Goal: Complete application form

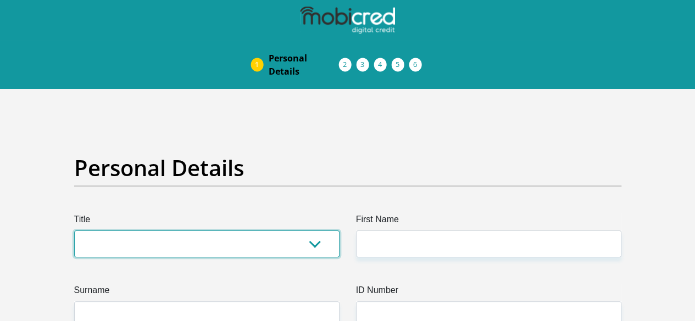
click at [206, 231] on select "Mr Ms Mrs Dr Other" at bounding box center [206, 244] width 265 height 27
select select "Ms"
click at [74, 231] on select "Mr Ms Mrs Dr Other" at bounding box center [206, 244] width 265 height 27
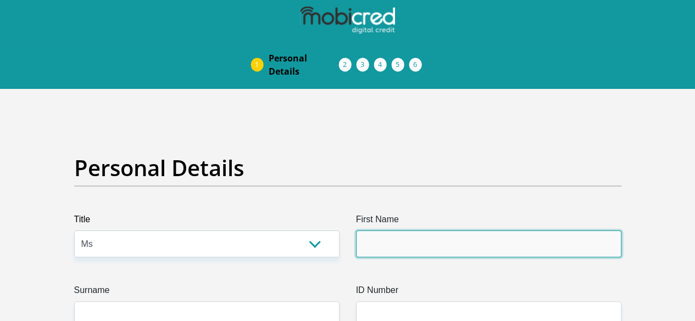
click at [368, 231] on input "First Name" at bounding box center [488, 244] width 265 height 27
type input "Nangamso"
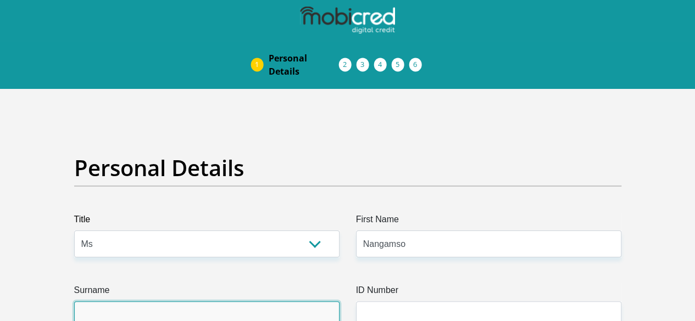
type input "Gxaba"
select select "ZAF"
type input "791 Merton Avenue"
type input "Number 5"
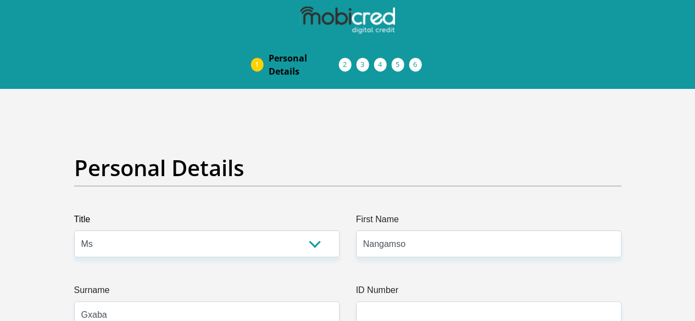
type input "Pretoria"
type input "0083"
select select "Gauteng"
click at [412, 301] on input "ID Number" at bounding box center [488, 314] width 265 height 27
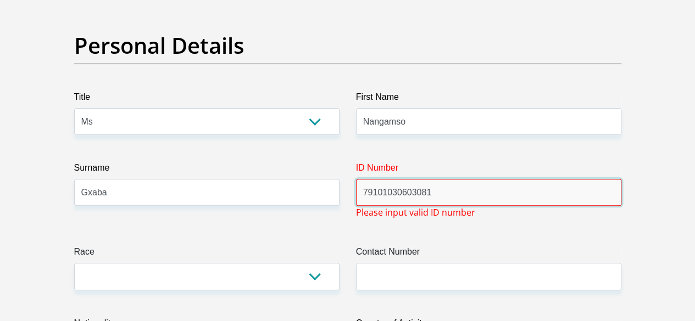
scroll to position [132, 0]
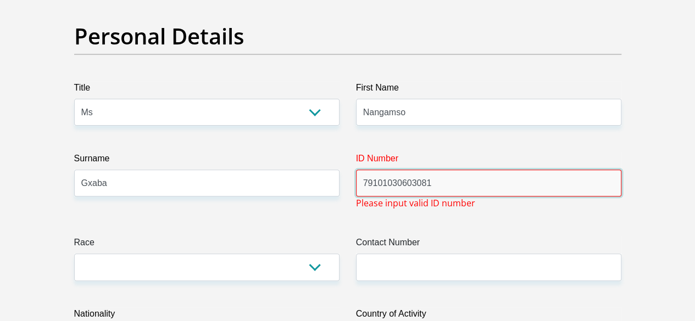
type input "79101030603081"
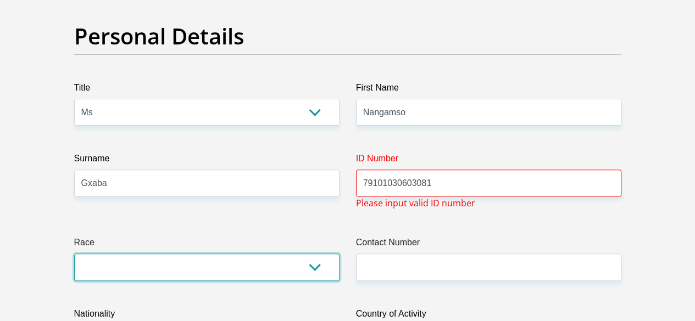
click at [314, 254] on select "Black Coloured Indian White Other" at bounding box center [206, 267] width 265 height 27
select select "1"
click at [74, 254] on select "Black Coloured Indian White Other" at bounding box center [206, 267] width 265 height 27
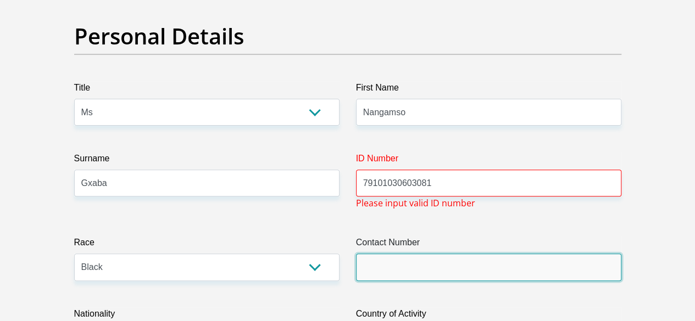
click at [401, 254] on input "Contact Number" at bounding box center [488, 267] width 265 height 27
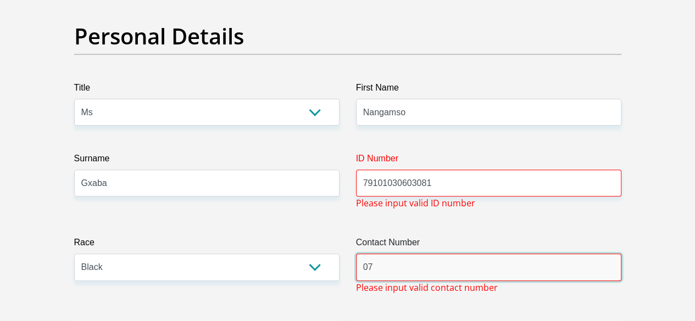
type input "0723216355"
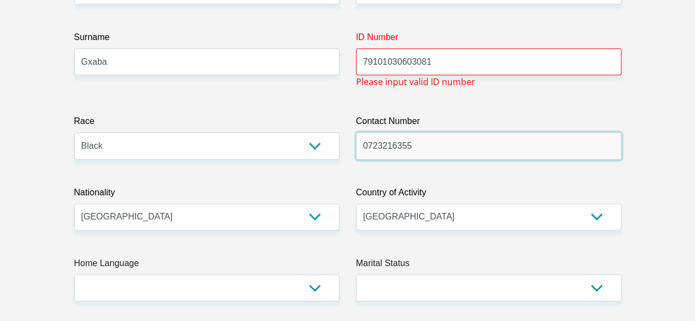
scroll to position [264, 0]
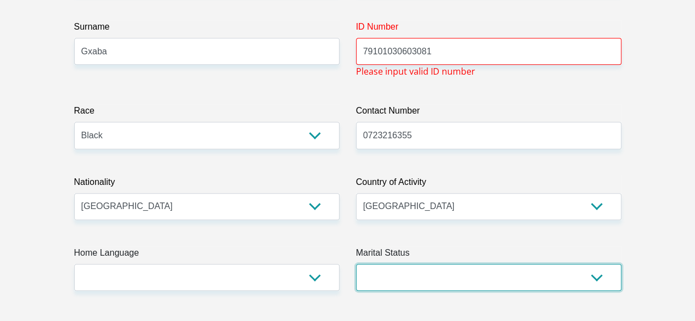
click at [601, 264] on select "Married ANC Single Divorced Widowed Married COP or Customary Law" at bounding box center [488, 277] width 265 height 27
select select "2"
click at [356, 264] on select "Married ANC Single Divorced Widowed Married COP or Customary Law" at bounding box center [488, 277] width 265 height 27
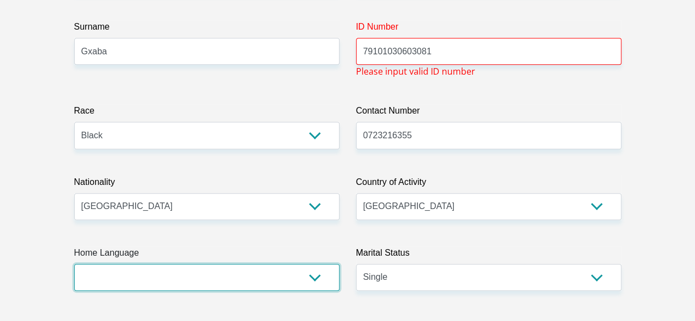
click at [315, 264] on select "Afrikaans English Sepedi South Ndebele Southern Sotho Swati Tsonga Tswana Venda…" at bounding box center [206, 277] width 265 height 27
select select "zul"
click at [74, 264] on select "Afrikaans English Sepedi South Ndebele Southern Sotho Swati Tsonga Tswana Venda…" at bounding box center [206, 277] width 265 height 27
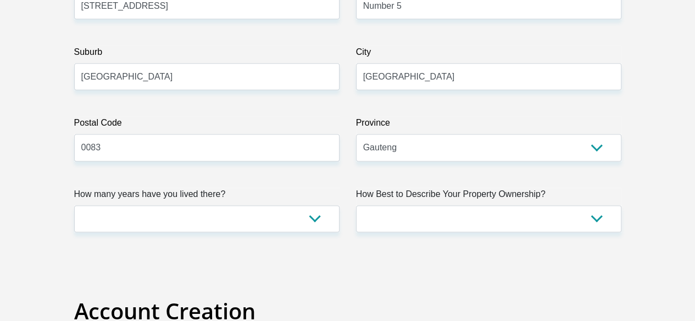
scroll to position [717, 0]
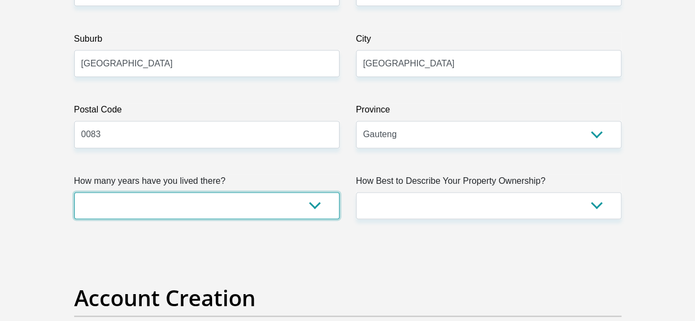
click at [317, 192] on select "less than 1 year 1-3 years 3-5 years 5+ years" at bounding box center [206, 205] width 265 height 27
select select "4"
click at [74, 192] on select "less than 1 year 1-3 years 3-5 years 5+ years" at bounding box center [206, 205] width 265 height 27
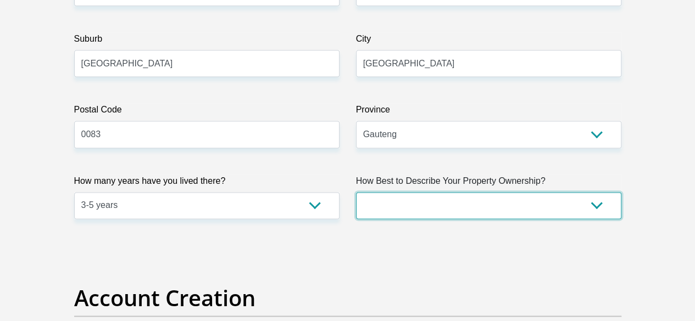
click at [597, 192] on select "Owned Rented Family Owned Company Dwelling" at bounding box center [488, 205] width 265 height 27
click at [356, 192] on select "Owned Rented Family Owned Company Dwelling" at bounding box center [488, 205] width 265 height 27
click at [595, 192] on select "Owned Rented Family Owned Company Dwelling" at bounding box center [488, 205] width 265 height 27
select select "parents"
click at [356, 192] on select "Owned Rented Family Owned Company Dwelling" at bounding box center [488, 205] width 265 height 27
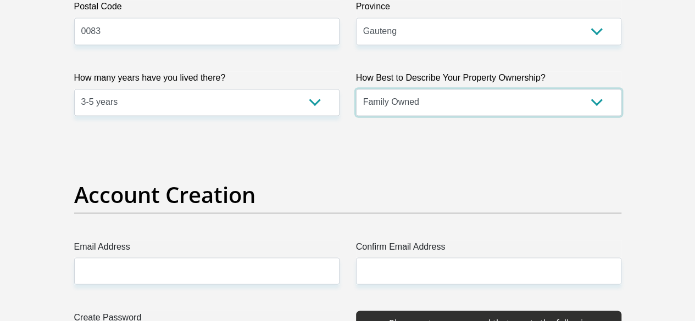
scroll to position [827, 0]
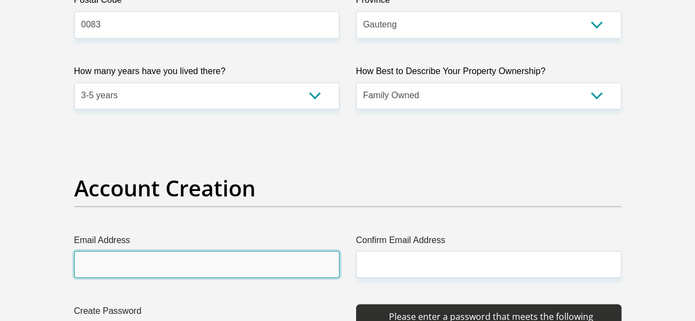
click at [224, 251] on input "Email Address" at bounding box center [206, 264] width 265 height 27
type input "Nangamso.gxaba@gmail.com"
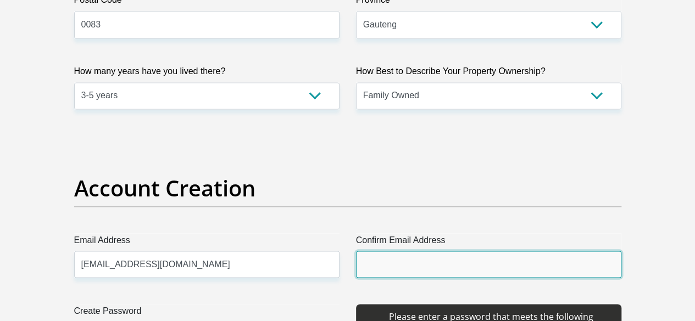
type input "Nangamso.gxaba@gmail.com"
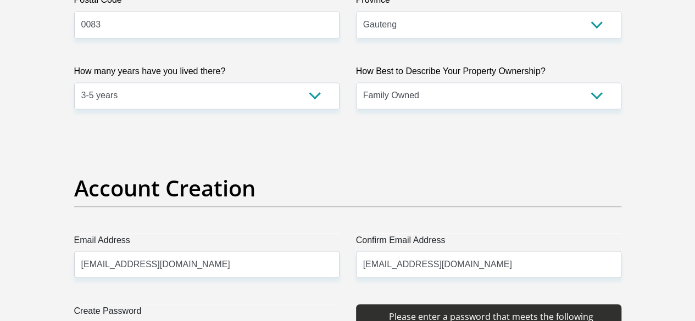
type input "0723216355"
type input "Lumin@thi@2025"
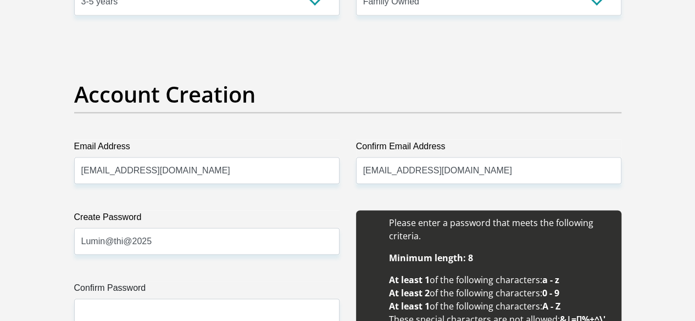
scroll to position [937, 0]
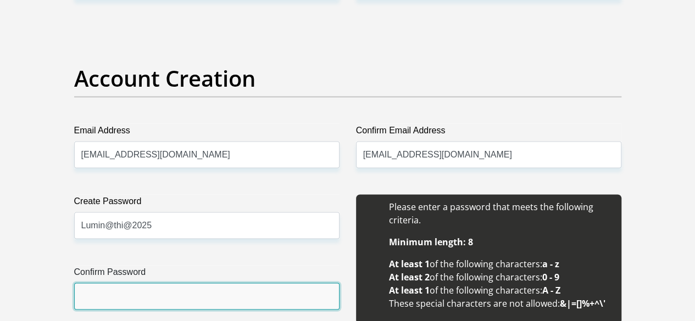
click at [201, 283] on input "Confirm Password" at bounding box center [206, 296] width 265 height 27
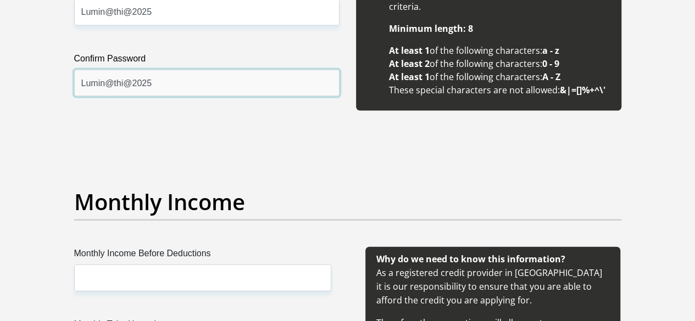
scroll to position [1157, 0]
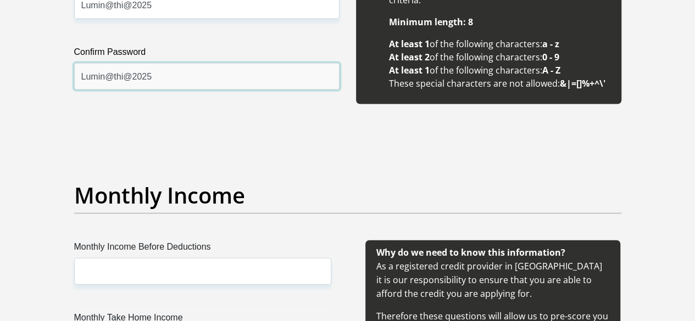
type input "Lumin@thi@2025"
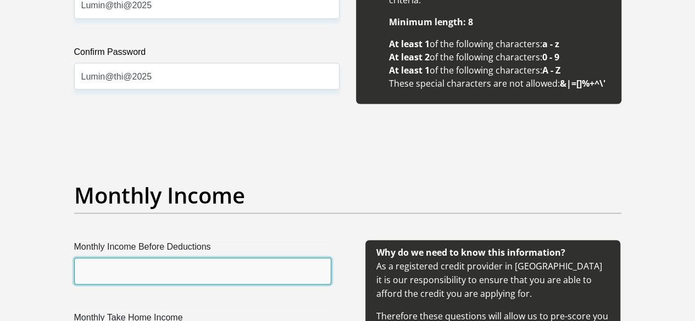
click at [216, 258] on input "Monthly Income Before Deductions" at bounding box center [202, 271] width 257 height 27
type input "28000"
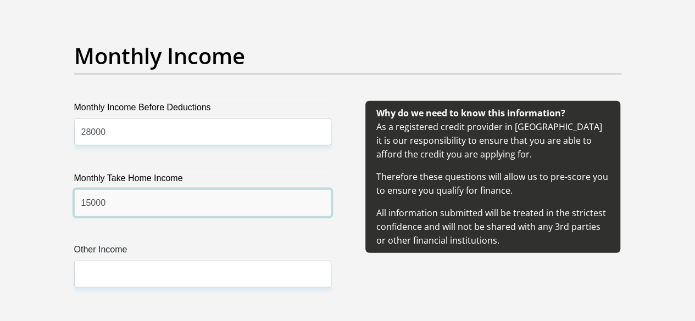
scroll to position [1318, 0]
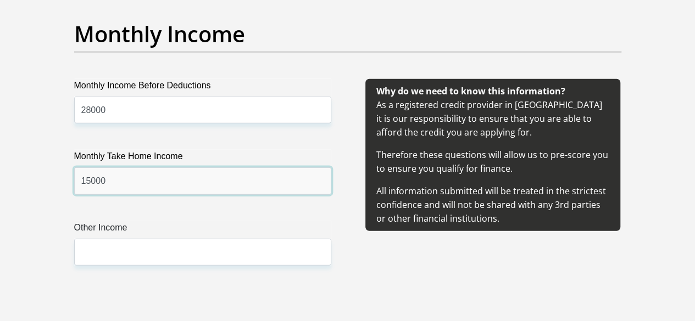
type input "15000"
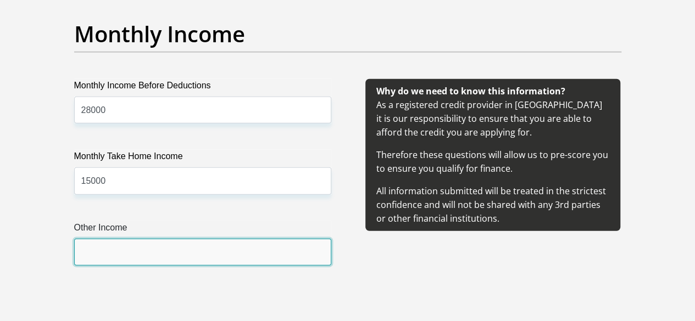
click at [194, 239] on input "Other Income" at bounding box center [202, 252] width 257 height 27
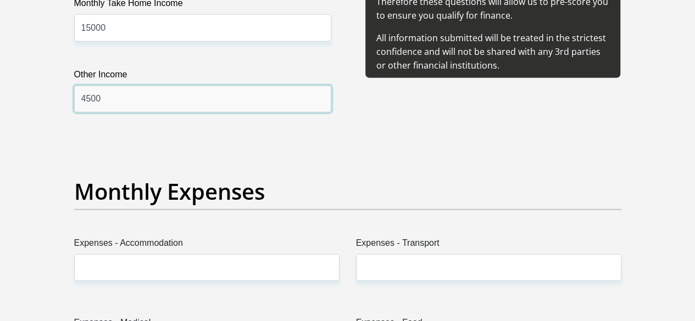
scroll to position [1472, 0]
type input "4500"
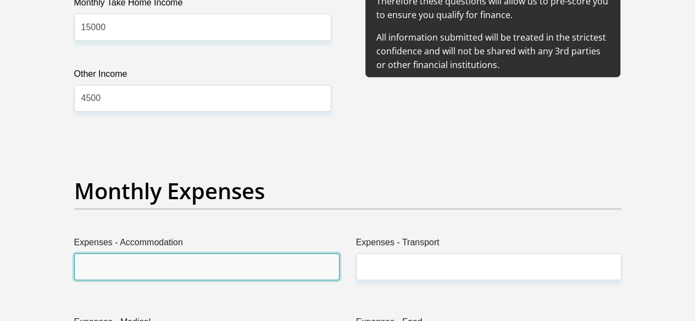
click at [185, 254] on input "Expenses - Accommodation" at bounding box center [206, 267] width 265 height 27
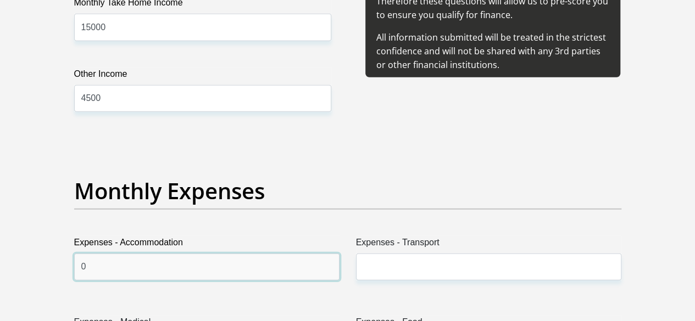
type input "0"
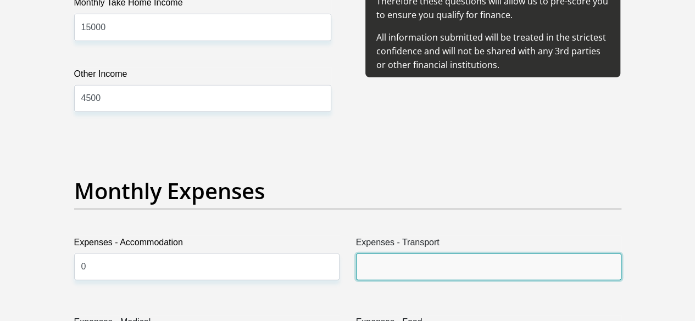
click at [388, 254] on input "Expenses - Transport" at bounding box center [488, 267] width 265 height 27
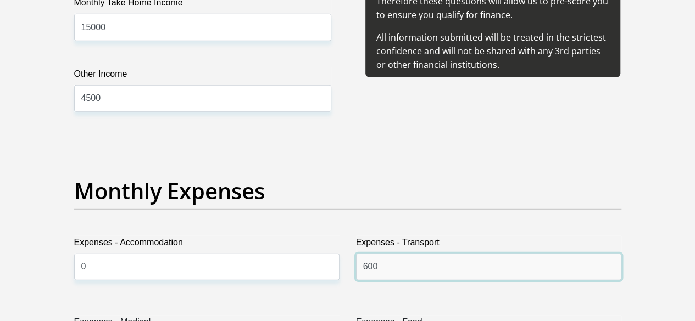
type input "600"
type input "0"
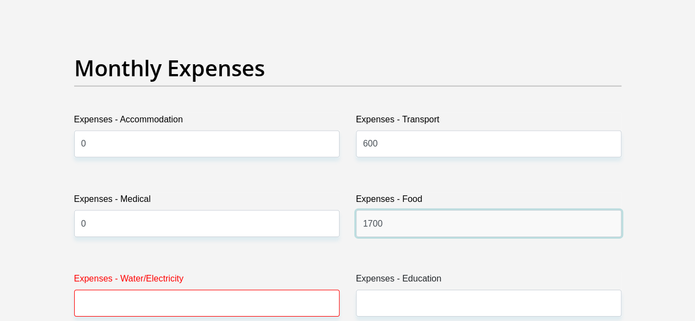
scroll to position [1604, 0]
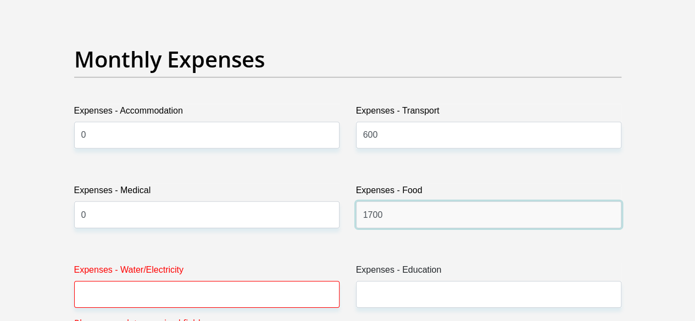
type input "1700"
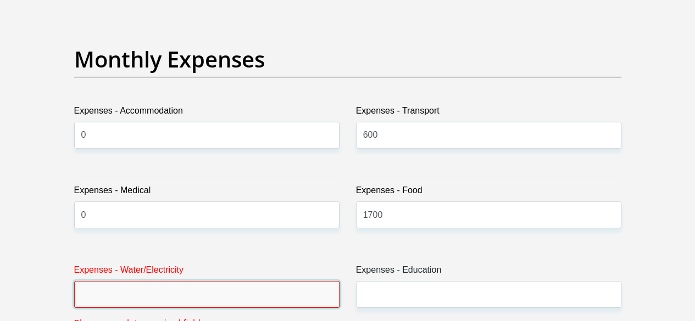
click at [293, 281] on input "Expenses - Water/Electricity" at bounding box center [206, 294] width 265 height 27
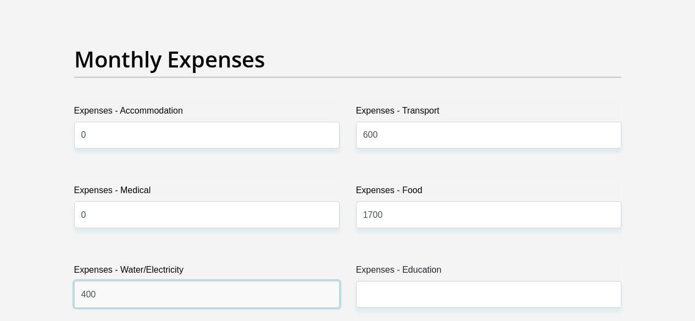
type input "400"
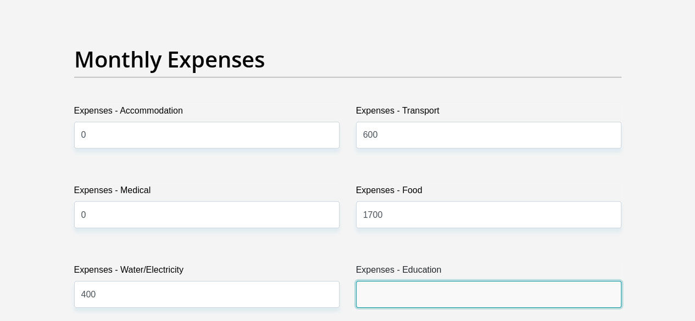
click at [451, 281] on input "Expenses - Education" at bounding box center [488, 294] width 265 height 27
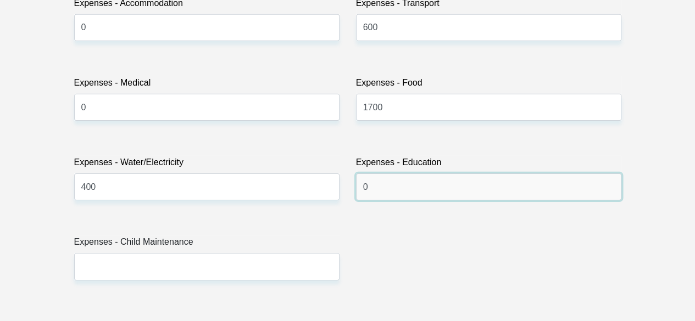
scroll to position [1716, 0]
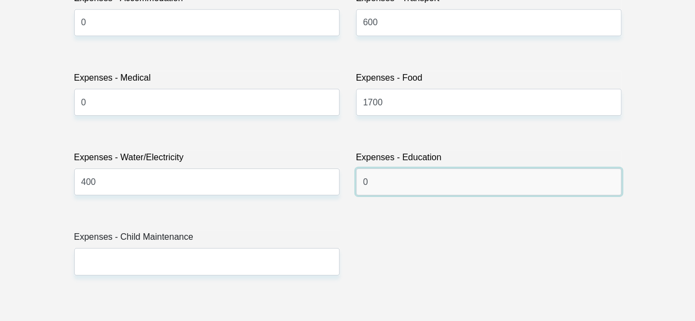
type input "0"
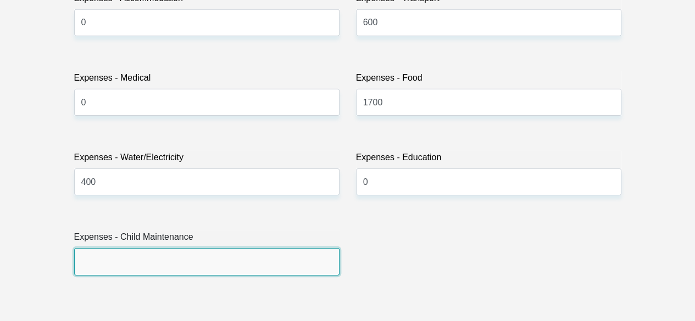
click at [187, 248] on input "Expenses - Child Maintenance" at bounding box center [206, 261] width 265 height 27
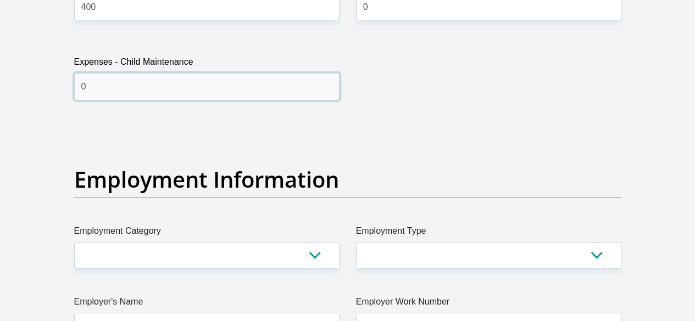
scroll to position [1910, 0]
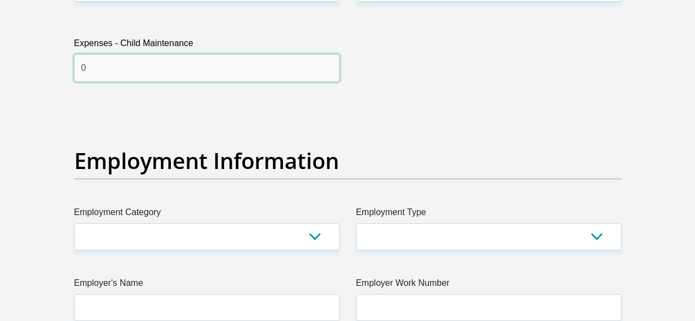
type input "0"
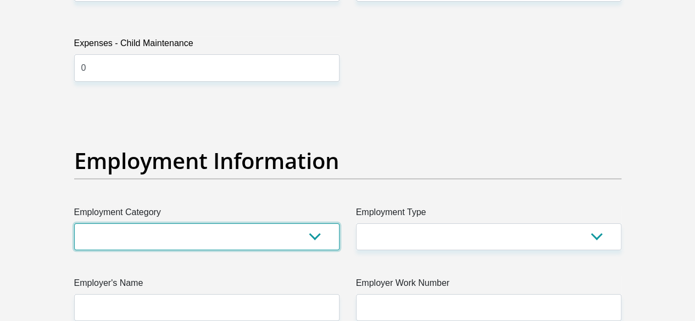
click at [321, 224] on select "AGRICULTURE ALCOHOL & TOBACCO CONSTRUCTION MATERIALS METALLURGY EQUIPMENT FOR R…" at bounding box center [206, 237] width 265 height 27
select select "77"
click at [74, 224] on select "AGRICULTURE ALCOHOL & TOBACCO CONSTRUCTION MATERIALS METALLURGY EQUIPMENT FOR R…" at bounding box center [206, 237] width 265 height 27
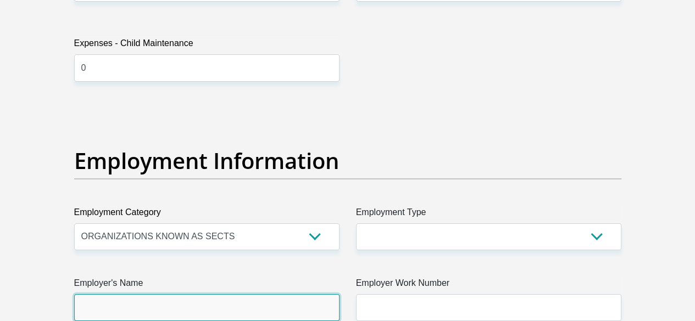
click at [269, 294] on input "Employer's Name" at bounding box center [206, 307] width 265 height 27
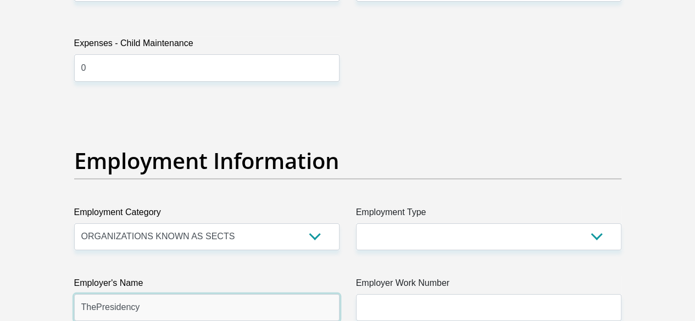
type input "ThePresidency"
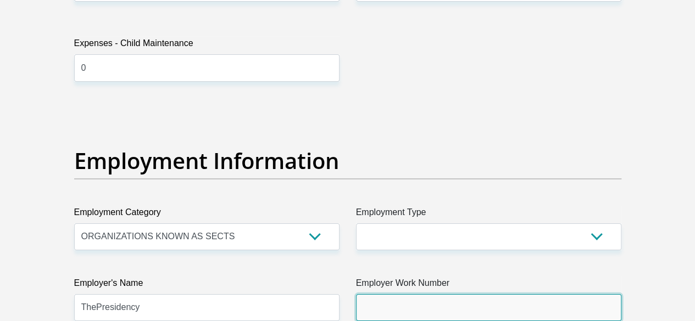
click at [388, 294] on input "Employer Work Number" at bounding box center [488, 307] width 265 height 27
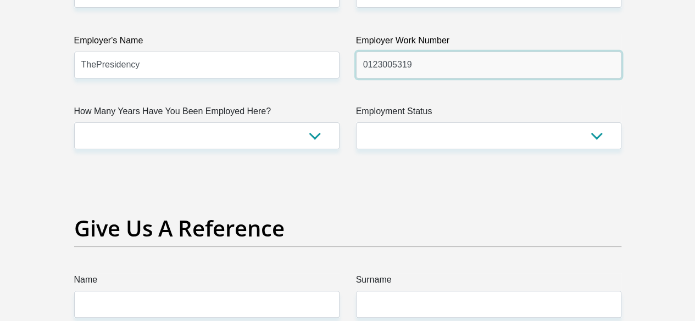
scroll to position [2147, 0]
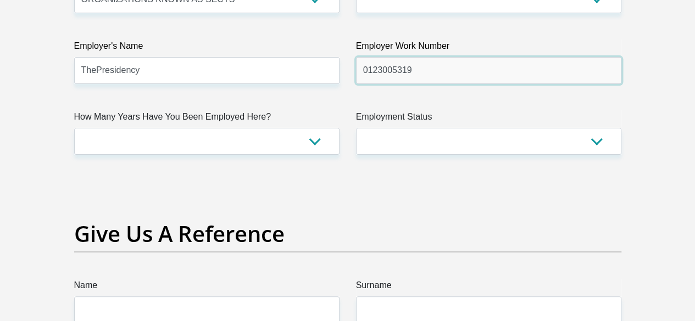
type input "0123005319"
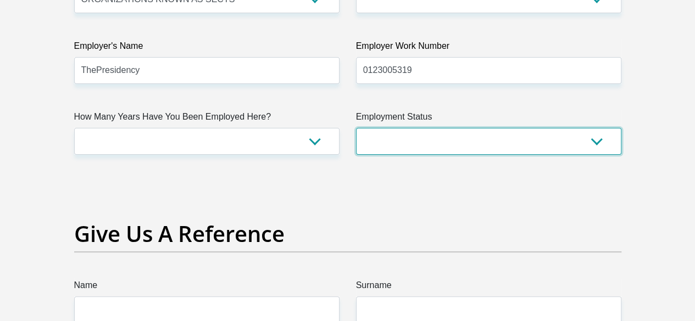
click at [594, 128] on select "Permanent/Full-time Part-time/Casual Contract Worker Self-Employed Housewife Re…" at bounding box center [488, 141] width 265 height 27
select select "1"
click at [356, 128] on select "Permanent/Full-time Part-time/Casual Contract Worker Self-Employed Housewife Re…" at bounding box center [488, 141] width 265 height 27
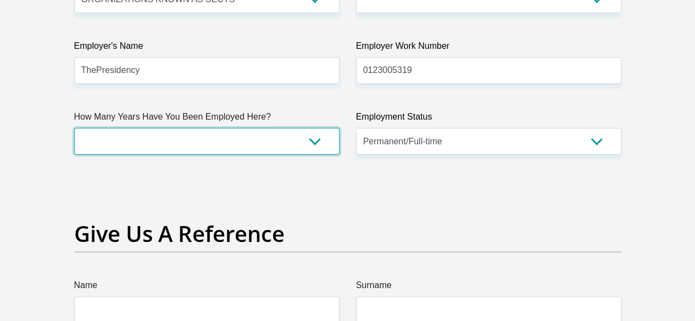
click at [311, 128] on select "less than 1 year 1-3 years 3-5 years 5+ years" at bounding box center [206, 141] width 265 height 27
select select "60"
click at [74, 128] on select "less than 1 year 1-3 years 3-5 years 5+ years" at bounding box center [206, 141] width 265 height 27
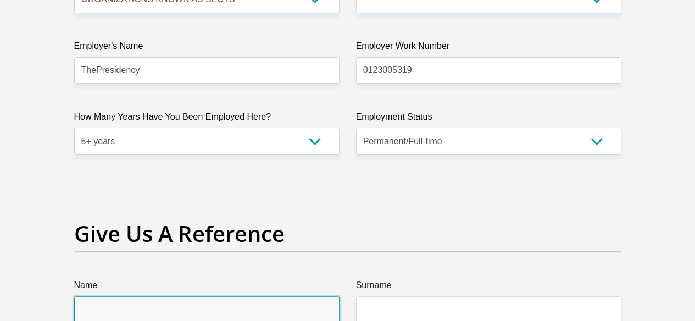
click at [243, 297] on input "Name" at bounding box center [206, 310] width 265 height 27
type input "Lunamandla"
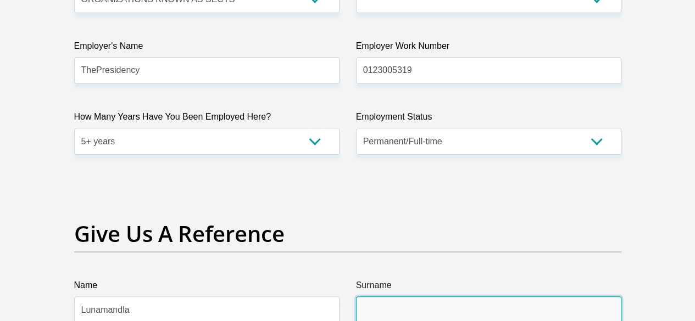
click at [403, 297] on input "Surname" at bounding box center [488, 310] width 265 height 27
drag, startPoint x: 403, startPoint y: 261, endPoint x: 696, endPoint y: 186, distance: 302.1
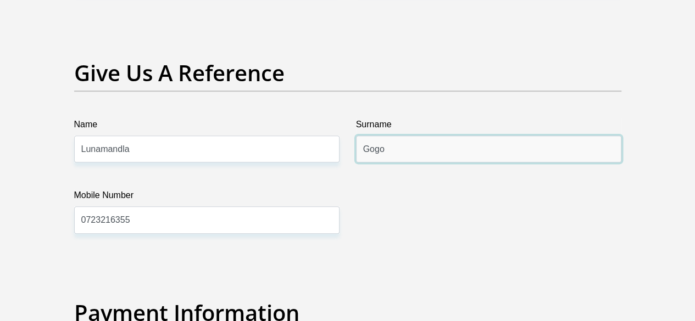
scroll to position [2313, 0]
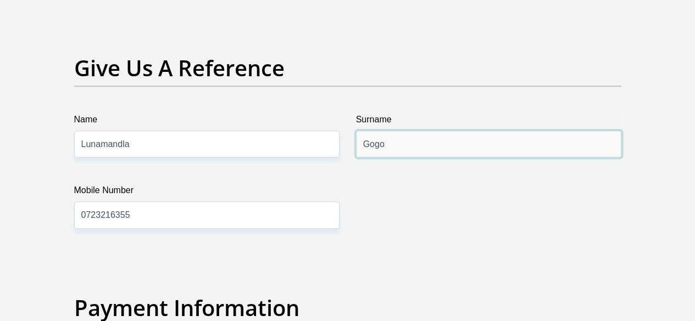
type input "Gogo"
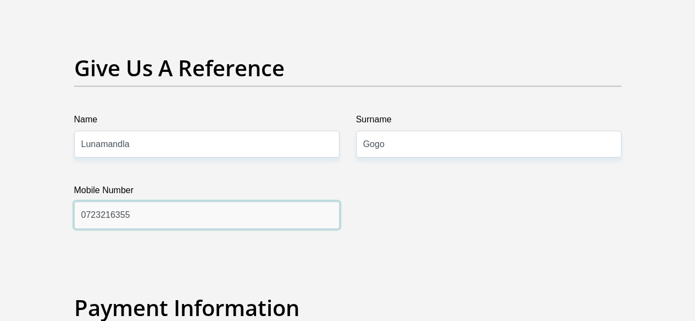
click at [144, 202] on input "0723216355" at bounding box center [206, 215] width 265 height 27
type input "0"
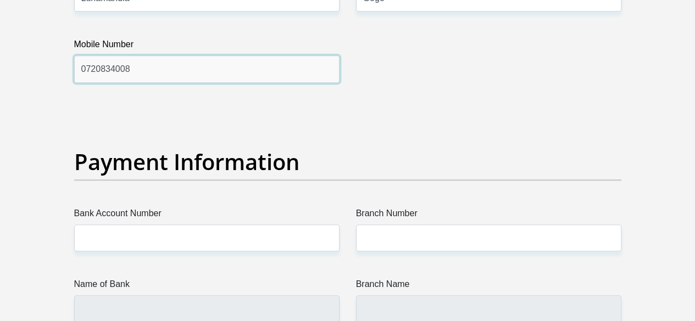
scroll to position [2454, 0]
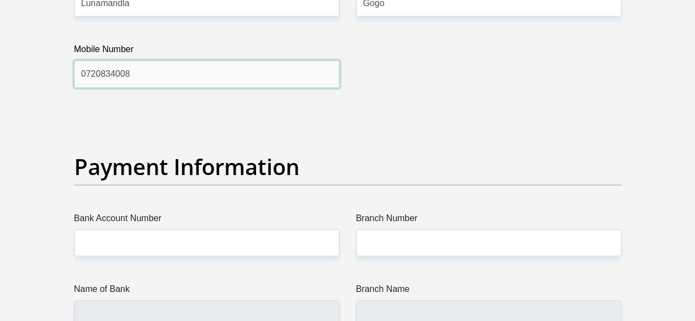
click at [90, 60] on input "0720834008" at bounding box center [206, 73] width 265 height 27
type input "0820834008"
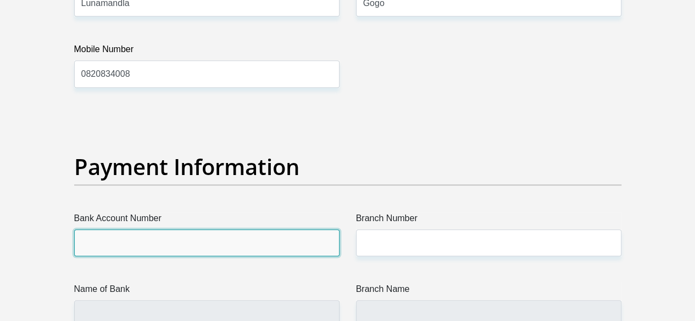
click at [178, 230] on input "Bank Account Number" at bounding box center [206, 243] width 265 height 27
type input "1267485939"
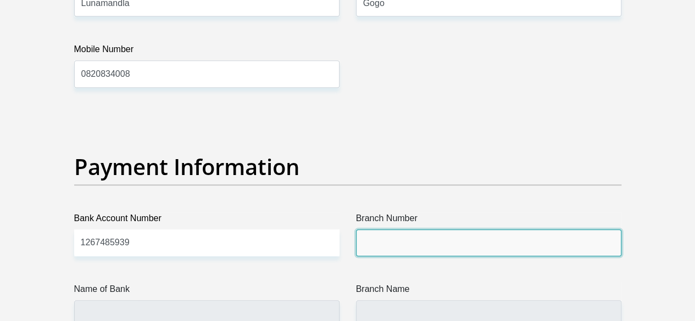
click at [402, 230] on input "Branch Number" at bounding box center [488, 243] width 265 height 27
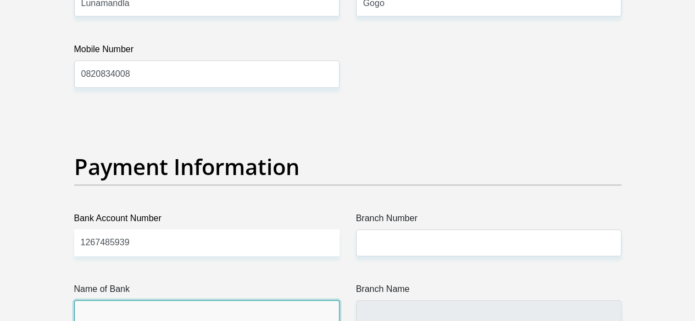
click at [234, 300] on input "Name of Bank" at bounding box center [206, 313] width 265 height 27
click at [259, 300] on input "Name of Bank" at bounding box center [206, 313] width 265 height 27
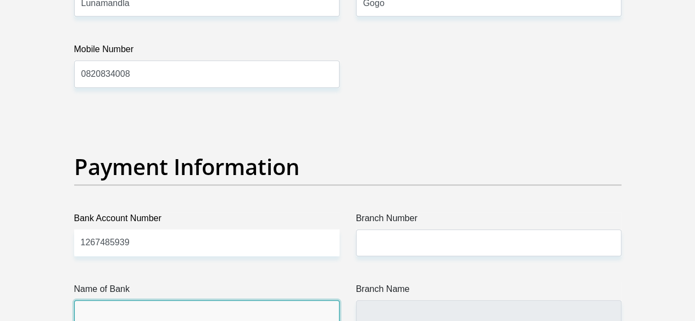
click at [259, 300] on input "Name of Bank" at bounding box center [206, 313] width 265 height 27
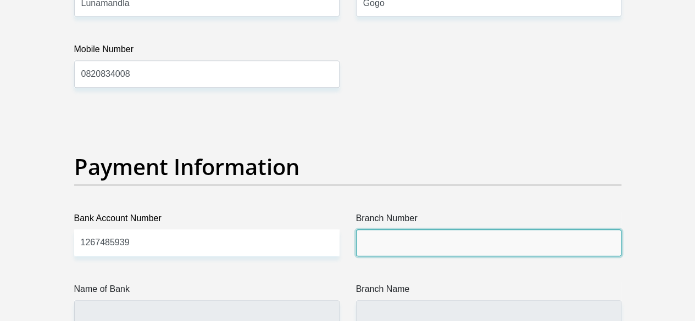
click at [429, 230] on input "Branch Number" at bounding box center [488, 243] width 265 height 27
paste input "470010."
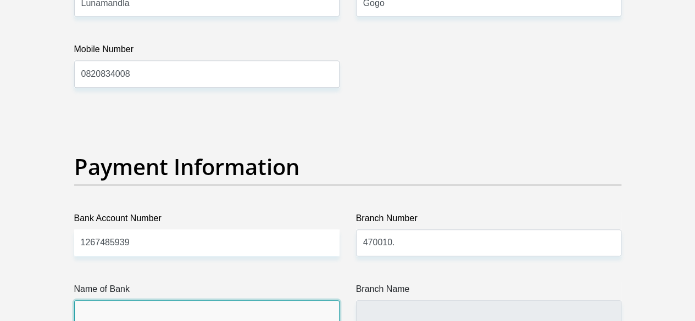
click at [311, 300] on input "Name of Bank" at bounding box center [206, 313] width 265 height 27
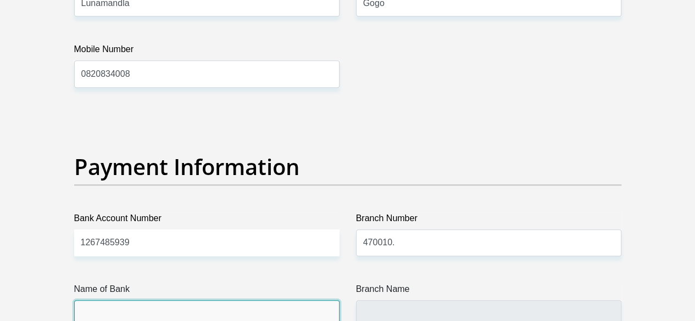
drag, startPoint x: 311, startPoint y: 265, endPoint x: 386, endPoint y: 259, distance: 75.5
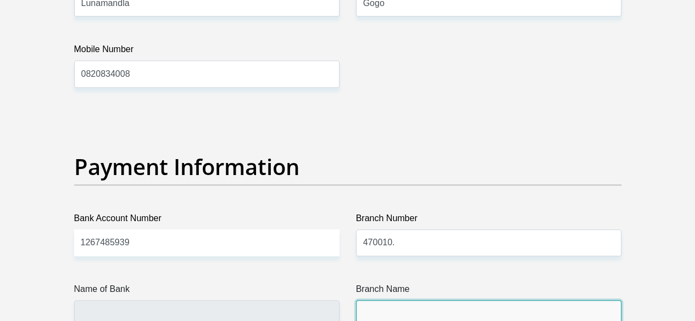
click at [386, 300] on input "Branch Name" at bounding box center [488, 313] width 265 height 27
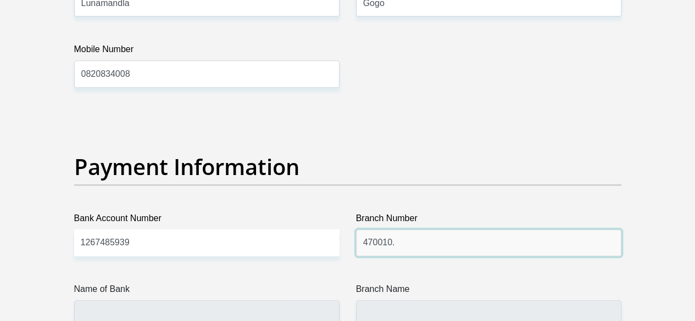
click at [410, 230] on input "470010." at bounding box center [488, 243] width 265 height 27
type input "470010"
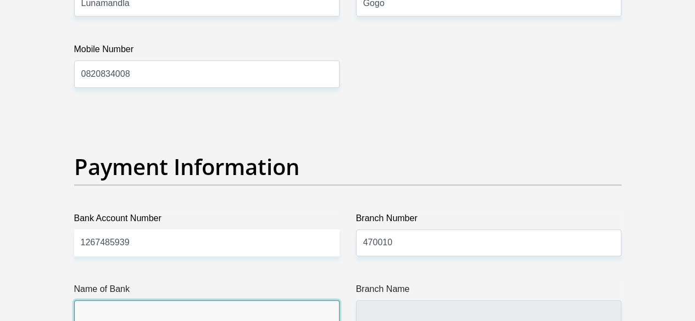
click at [255, 300] on input "Name of Bank" at bounding box center [206, 313] width 265 height 27
type input "CAPITEC BANK LIMITED"
type input "CAPITEC BANK CPC"
click at [255, 300] on input "CAPITEC BANK LIMITED" at bounding box center [206, 313] width 265 height 27
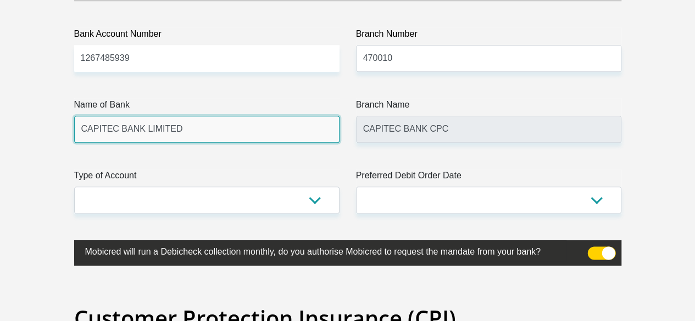
scroll to position [2634, 0]
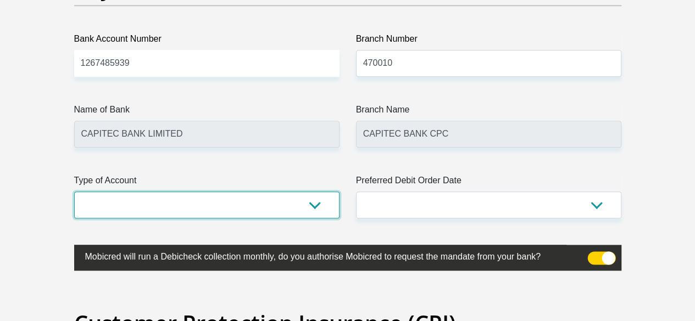
click at [314, 192] on select "Cheque Savings" at bounding box center [206, 205] width 265 height 27
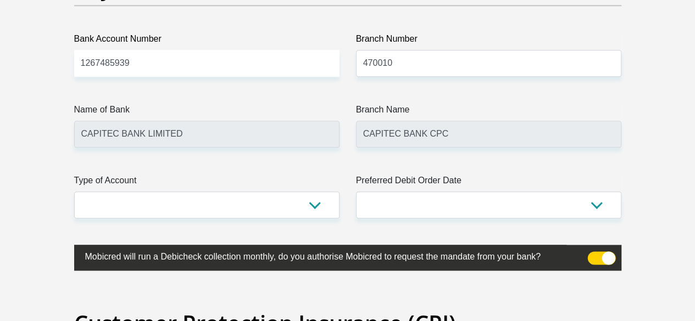
click at [166, 245] on label "Mobicred will run a Debicheck collection monthly, do you authorise Mobicred to …" at bounding box center [320, 255] width 492 height 21
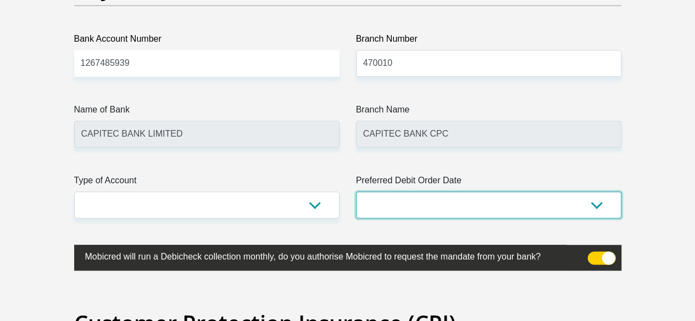
click at [596, 192] on select "1st 2nd 3rd 4th 5th 7th 18th 19th 20th 21st 22nd 23rd 24th 25th 26th 27th 28th …" at bounding box center [488, 205] width 265 height 27
select select "1"
click at [356, 192] on select "1st 2nd 3rd 4th 5th 7th 18th 19th 20th 21st 22nd 23rd 24th 25th 26th 27th 28th …" at bounding box center [488, 205] width 265 height 27
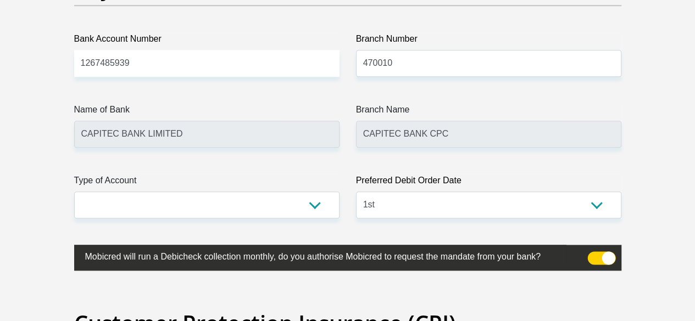
click at [605, 252] on span at bounding box center [601, 258] width 28 height 13
click at [594, 254] on input "checkbox" at bounding box center [594, 254] width 0 height 0
click at [596, 252] on span at bounding box center [601, 258] width 28 height 13
click at [594, 254] on input "checkbox" at bounding box center [594, 254] width 0 height 0
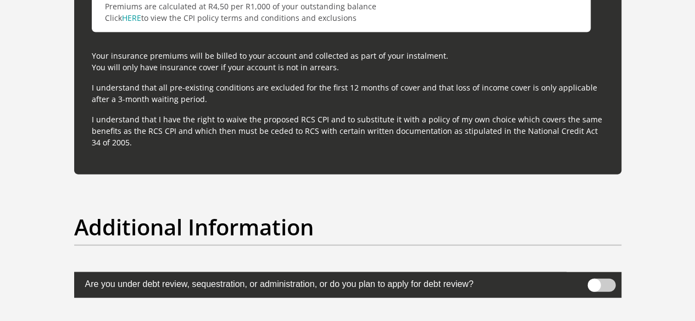
scroll to position [3313, 0]
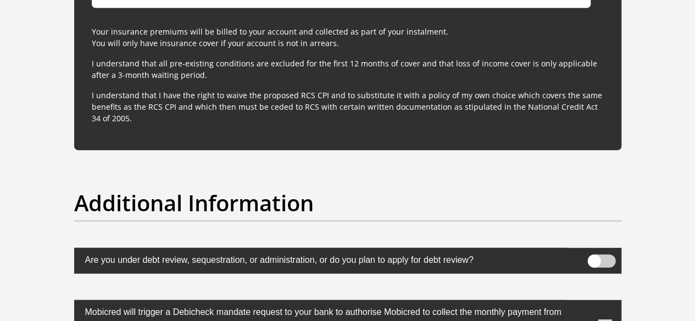
click at [600, 255] on span at bounding box center [601, 261] width 28 height 13
click at [594, 258] on input "checkbox" at bounding box center [594, 258] width 0 height 0
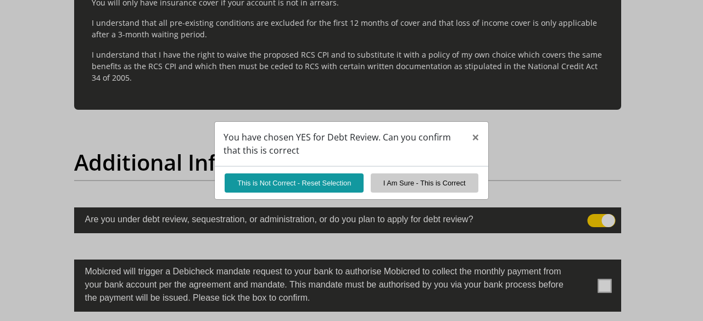
click at [607, 214] on div "You have chosen YES for Debt Review. Can you confirm that this is correct × Thi…" at bounding box center [351, 160] width 703 height 321
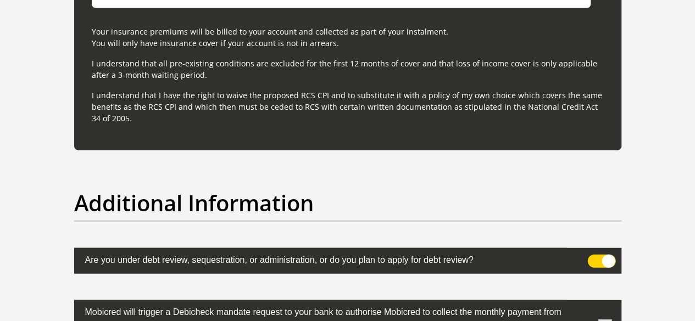
click at [607, 255] on span at bounding box center [601, 261] width 28 height 13
click at [594, 258] on input "checkbox" at bounding box center [594, 258] width 0 height 0
click at [601, 320] on span at bounding box center [604, 327] width 14 height 14
click at [583, 303] on input "checkbox" at bounding box center [583, 303] width 0 height 0
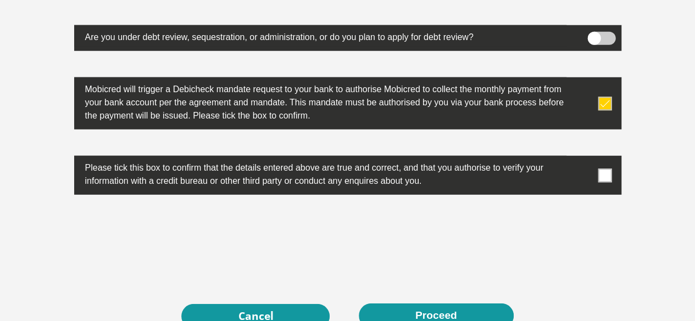
scroll to position [3628, 0]
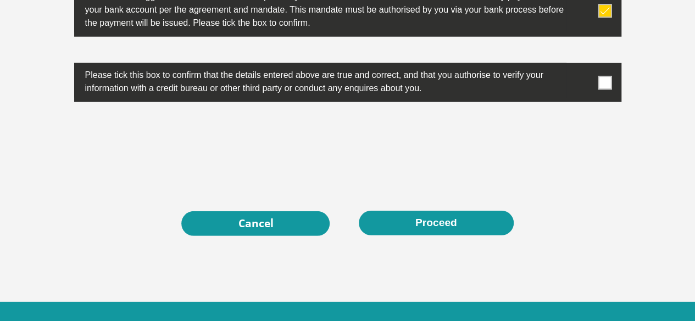
click at [607, 76] on span at bounding box center [604, 83] width 14 height 14
click at [583, 66] on input "checkbox" at bounding box center [583, 66] width 0 height 0
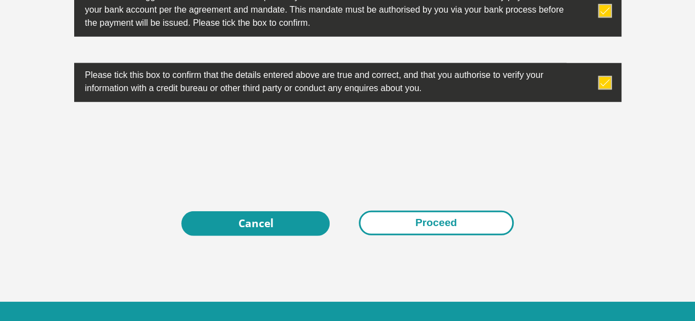
click at [424, 211] on button "Proceed" at bounding box center [436, 223] width 155 height 25
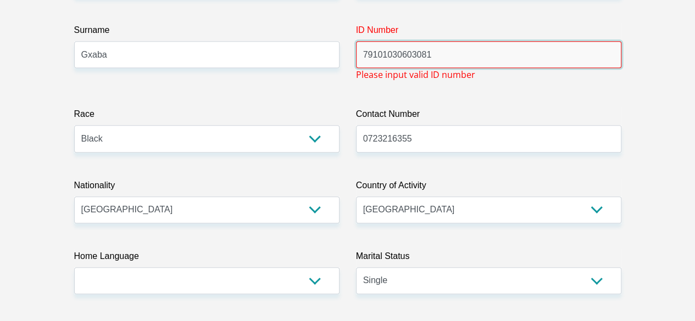
click at [390, 41] on input "79101030603081" at bounding box center [488, 54] width 265 height 27
click at [465, 41] on input "791030603081" at bounding box center [488, 54] width 265 height 27
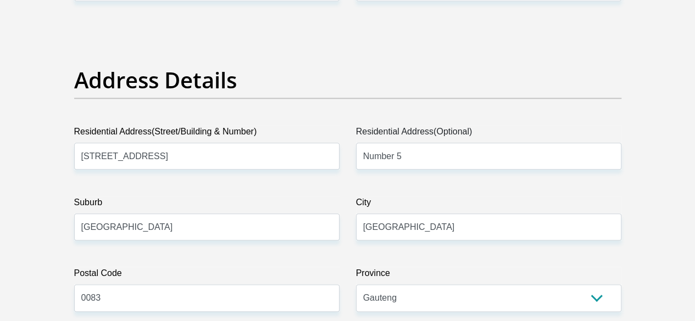
scroll to position [3577, 0]
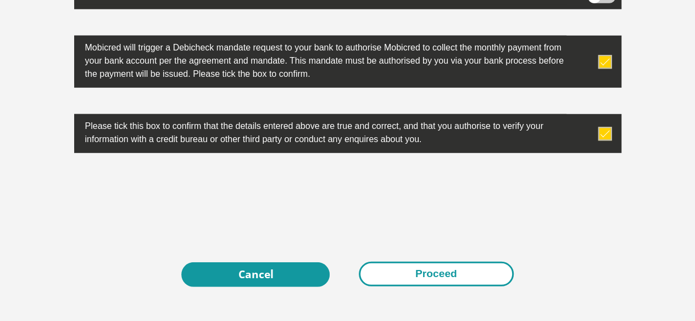
click at [450, 262] on button "Proceed" at bounding box center [436, 274] width 155 height 25
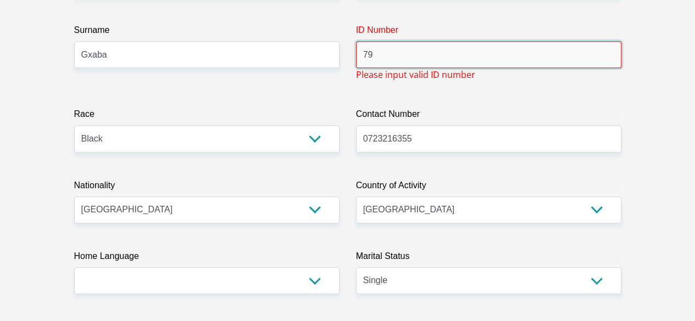
type input "7"
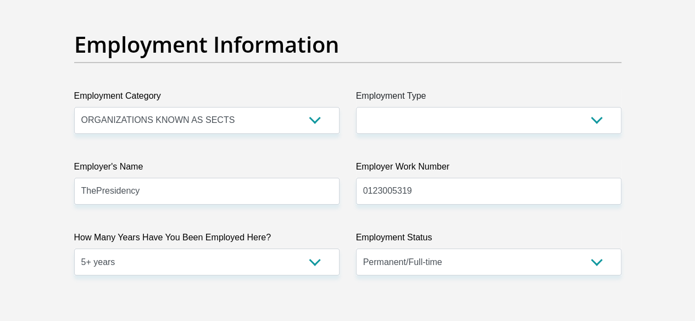
scroll to position [2025, 0]
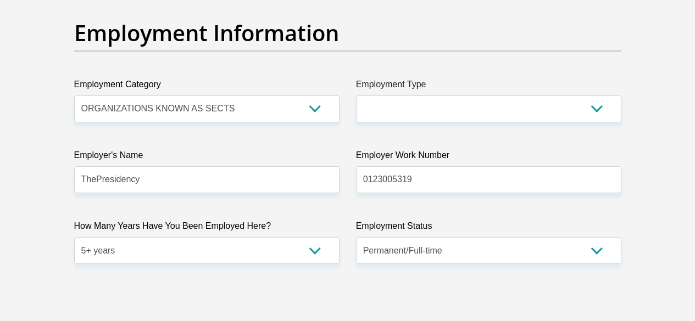
type input "7910030603081"
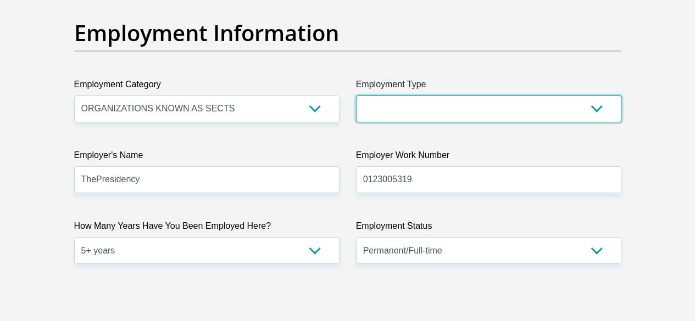
click at [589, 96] on select "College/Lecturer Craft Seller Creative Driver Executive Farmer Forces - Non Com…" at bounding box center [488, 109] width 265 height 27
select select "Office Staff/Clerk"
click at [356, 96] on select "College/Lecturer Craft Seller Creative Driver Executive Farmer Forces - Non Com…" at bounding box center [488, 109] width 265 height 27
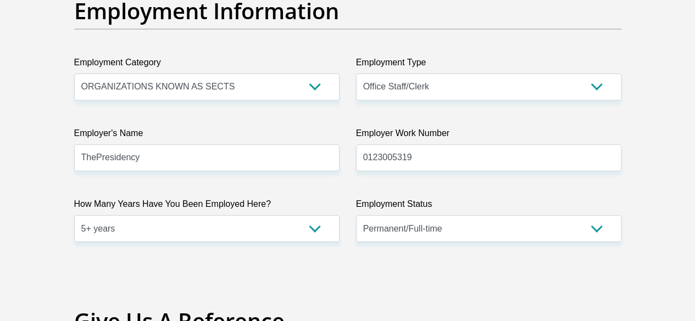
scroll to position [3564, 0]
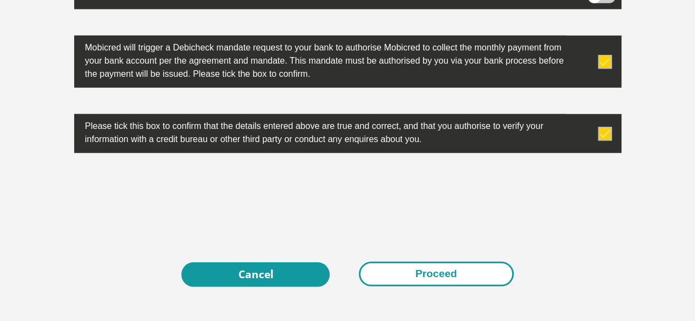
click at [448, 262] on button "Proceed" at bounding box center [436, 274] width 155 height 25
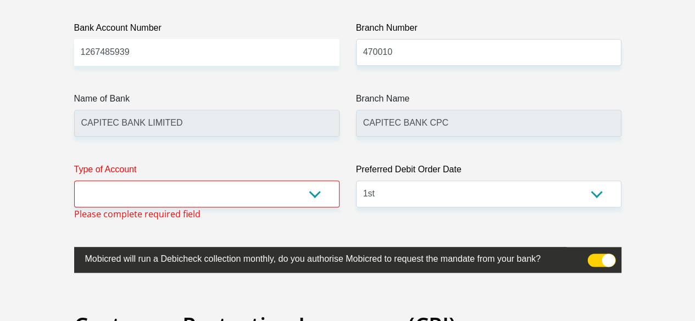
scroll to position [2631, 0]
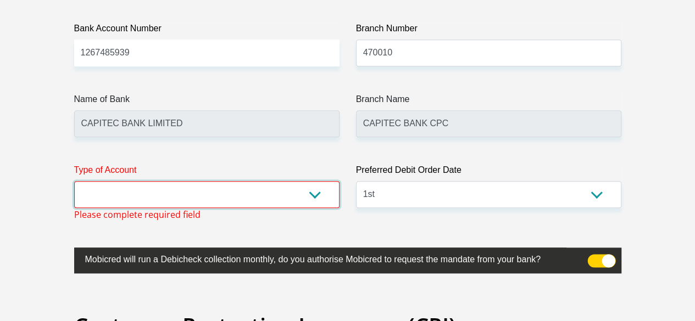
click at [317, 181] on select "Cheque Savings" at bounding box center [206, 194] width 265 height 27
select select "SAV"
click at [74, 181] on select "Cheque Savings" at bounding box center [206, 194] width 265 height 27
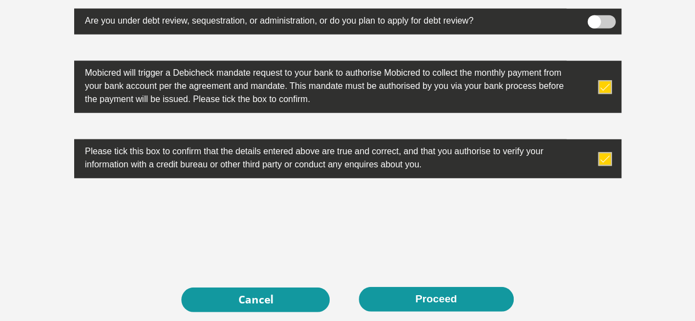
scroll to position [3615, 0]
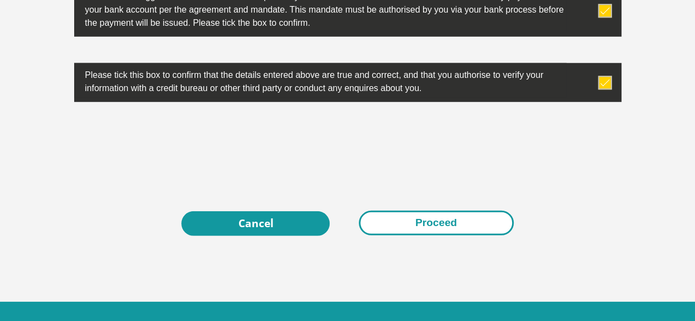
click at [471, 211] on button "Proceed" at bounding box center [436, 223] width 155 height 25
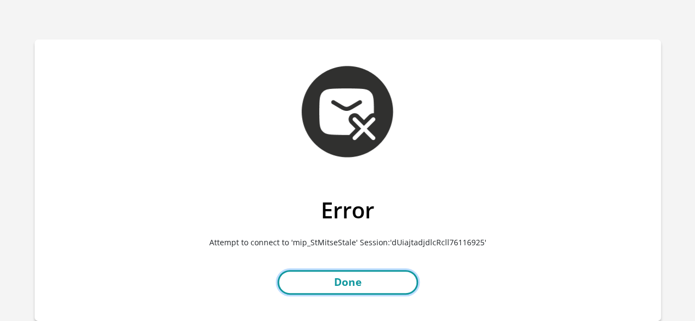
click at [360, 278] on link "Done" at bounding box center [347, 282] width 141 height 25
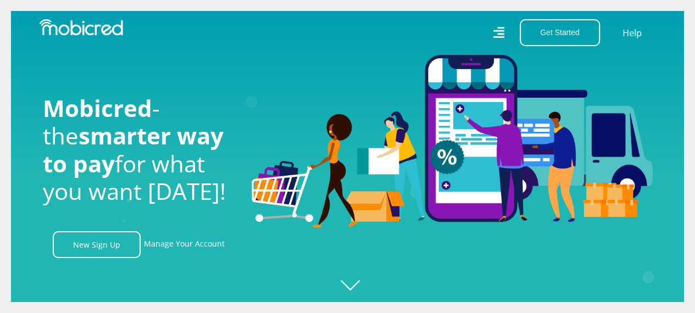
scroll to position [0, 1409]
click at [205, 248] on link "Manage Your Account" at bounding box center [184, 244] width 81 height 27
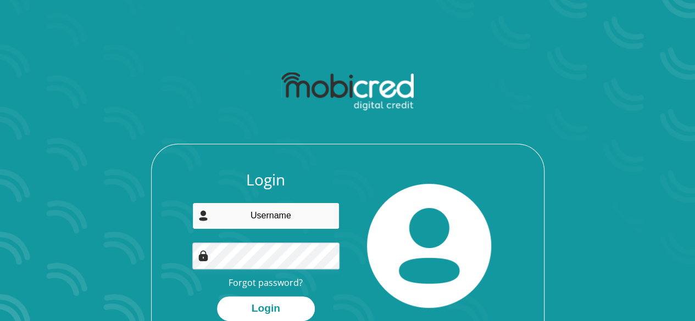
click at [267, 221] on input "email" at bounding box center [265, 216] width 147 height 27
type input "[EMAIL_ADDRESS][DOMAIN_NAME]"
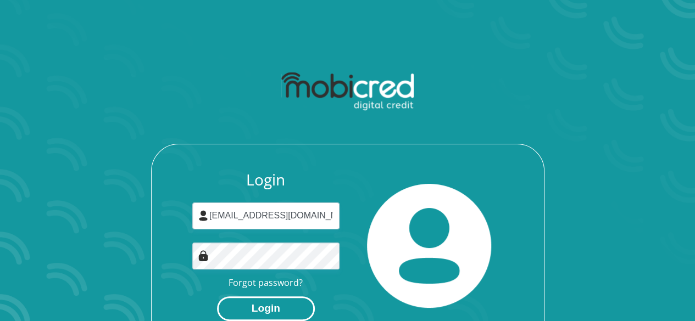
click at [274, 305] on button "Login" at bounding box center [266, 309] width 98 height 25
